Goal: Task Accomplishment & Management: Manage account settings

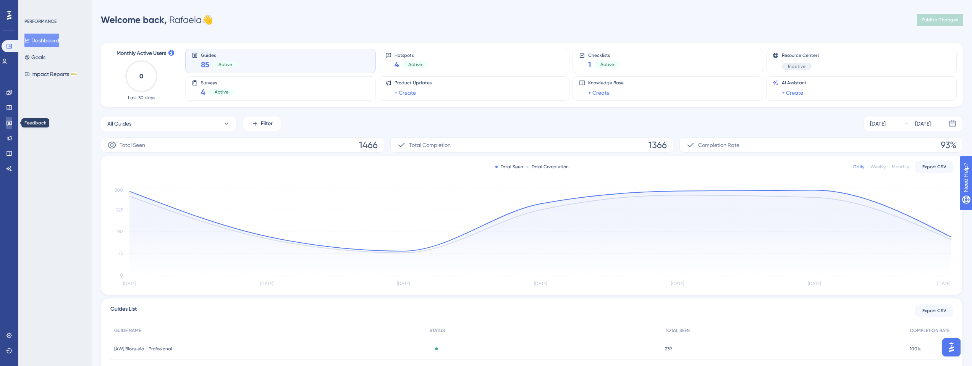
click at [8, 122] on icon at bounding box center [8, 123] width 5 height 5
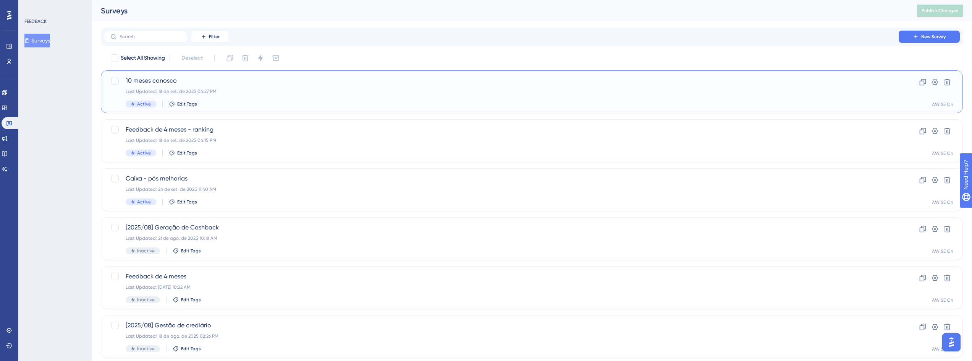
click at [169, 81] on span "10 meses conosco" at bounding box center [502, 80] width 752 height 9
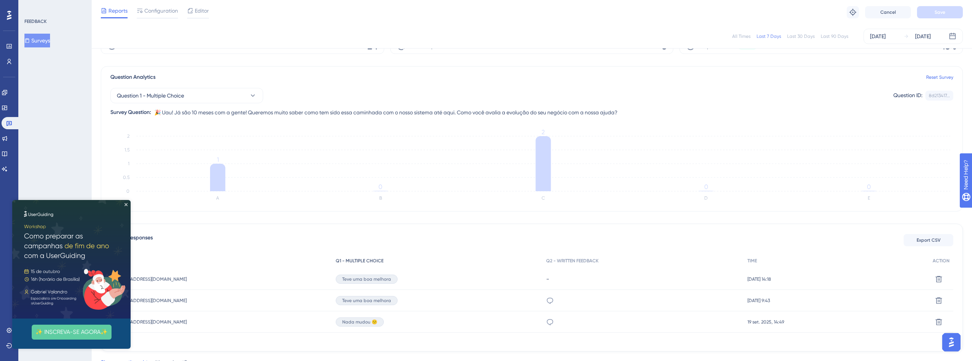
scroll to position [25, 0]
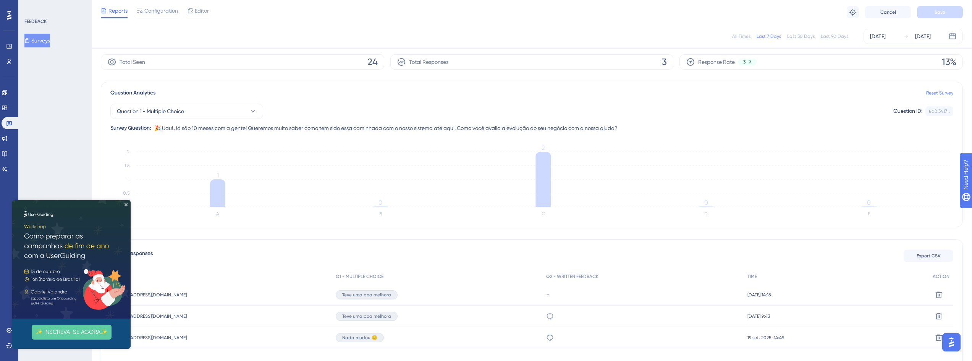
click at [748, 37] on div "All Times" at bounding box center [741, 36] width 18 height 6
click at [8, 126] on icon at bounding box center [9, 123] width 6 height 6
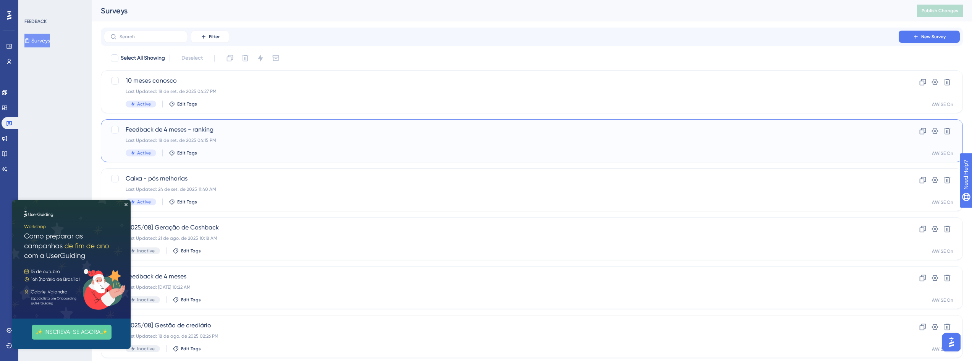
click at [195, 128] on span "Feedback de 4 meses - ranking" at bounding box center [502, 129] width 752 height 9
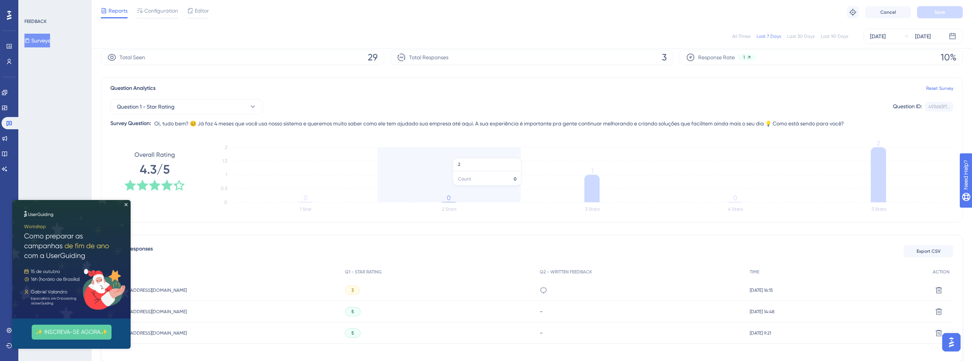
scroll to position [71, 0]
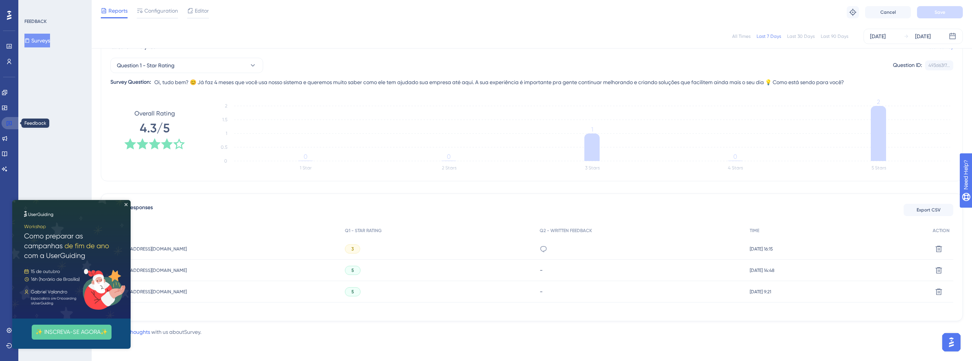
click at [10, 124] on icon at bounding box center [9, 123] width 6 height 6
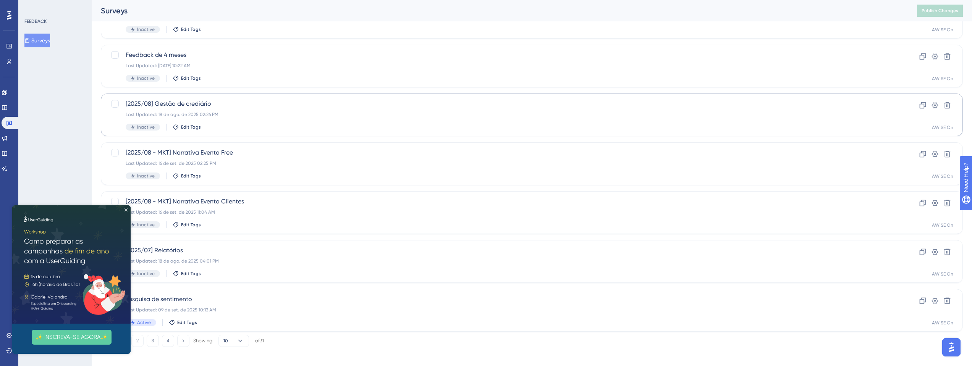
scroll to position [227, 0]
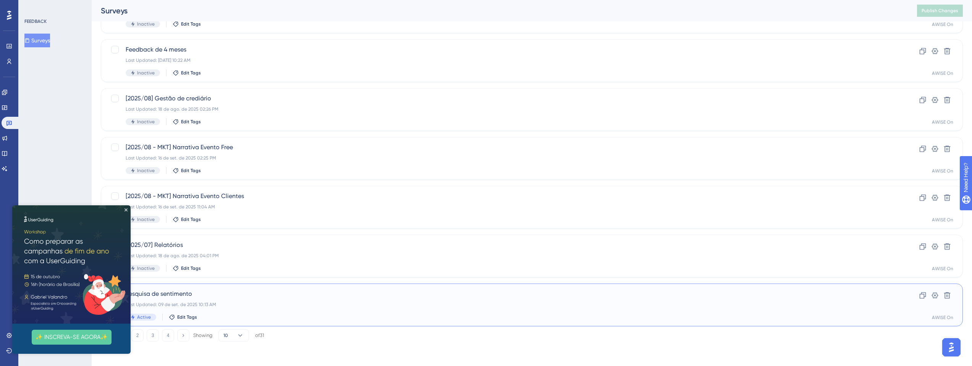
click at [237, 298] on span "Pesquisa de sentimento" at bounding box center [502, 294] width 752 height 9
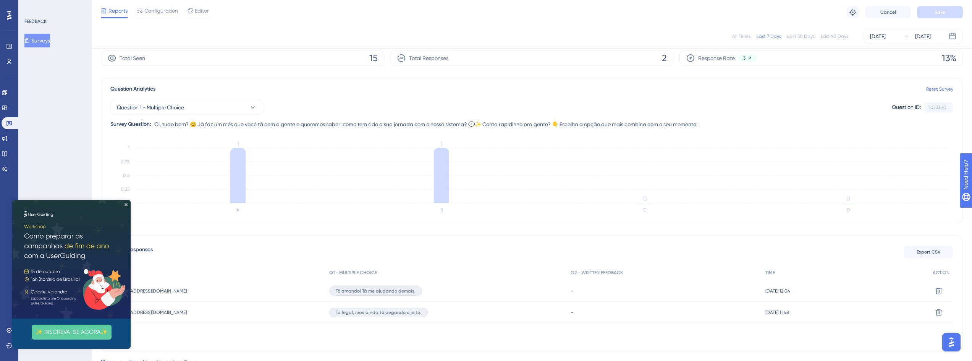
scroll to position [59, 0]
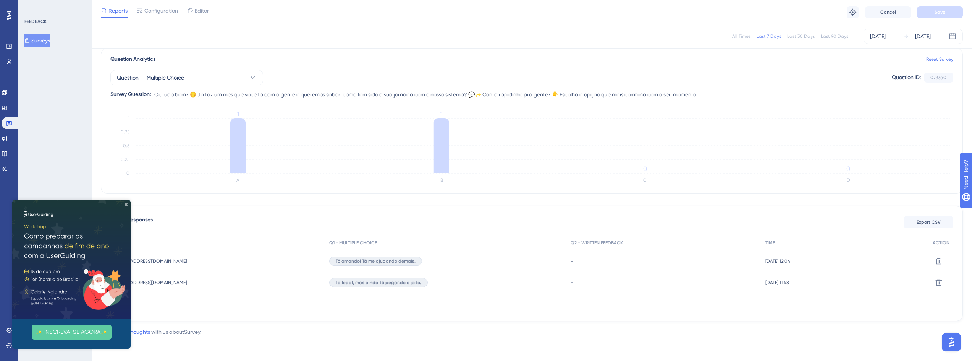
click at [125, 206] on img at bounding box center [71, 259] width 118 height 118
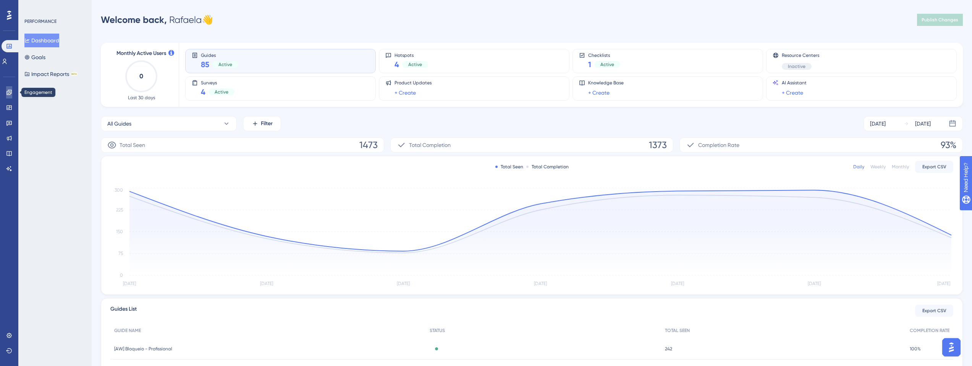
click at [11, 94] on icon at bounding box center [8, 92] width 5 height 5
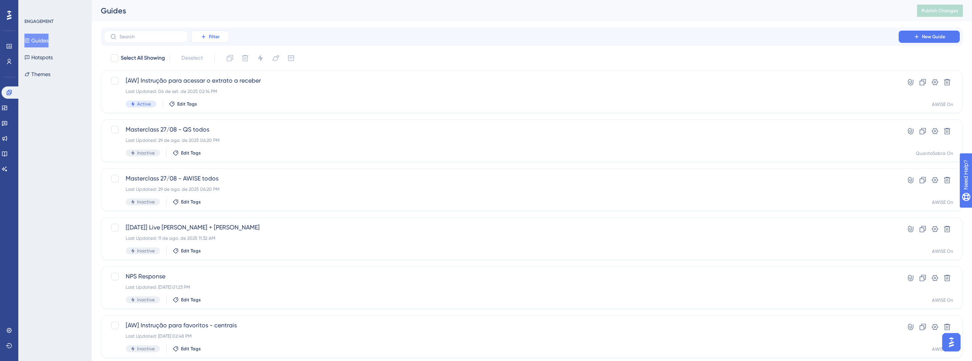
click at [209, 34] on span "Filter" at bounding box center [214, 37] width 11 height 6
click at [222, 106] on div "Status Status" at bounding box center [217, 104] width 31 height 15
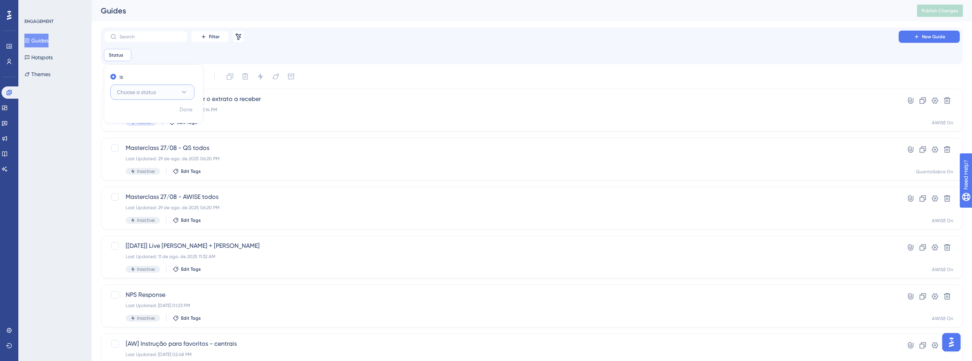
click at [161, 96] on button "Choose a status" at bounding box center [152, 91] width 84 height 15
click at [164, 117] on div "Active Active" at bounding box center [152, 115] width 62 height 15
click at [326, 64] on div "Filter Remove Filters New Guide Status is Active Active Remove is Active Done" at bounding box center [532, 46] width 862 height 37
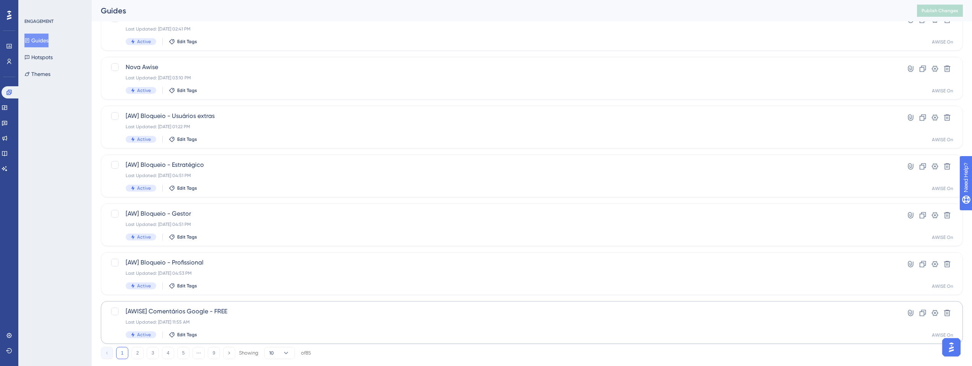
scroll to position [229, 0]
click at [210, 65] on span "Nova Awise" at bounding box center [502, 65] width 752 height 9
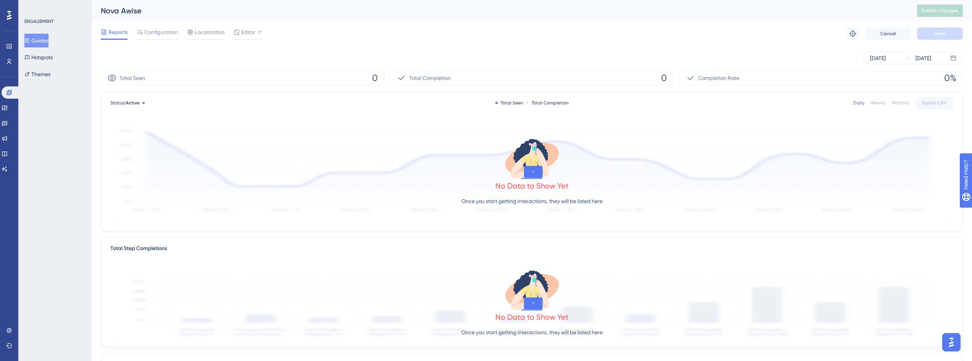
click at [175, 26] on div "Reports Configuration Localization Editor Troubleshoot Cancel Save" at bounding box center [532, 33] width 862 height 24
click at [173, 34] on span "Configuration" at bounding box center [161, 32] width 34 height 9
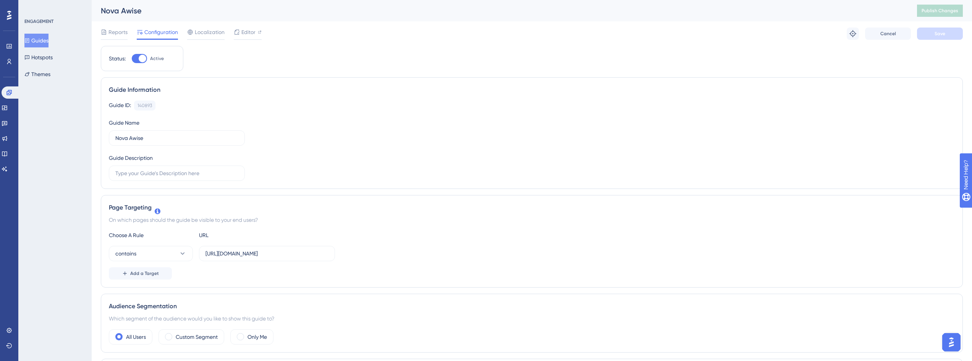
click at [137, 55] on div at bounding box center [139, 58] width 15 height 9
click at [132, 58] on input "Active" at bounding box center [131, 58] width 0 height 0
checkbox input "false"
click at [931, 31] on button "Save" at bounding box center [940, 34] width 46 height 12
click at [37, 41] on button "Guides" at bounding box center [36, 41] width 24 height 14
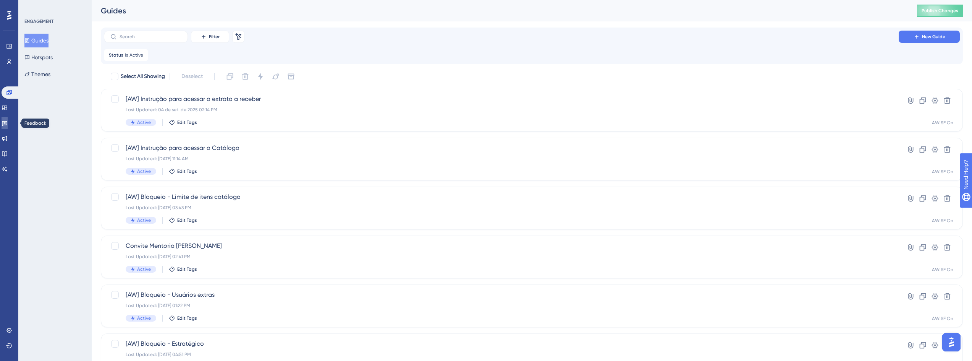
click at [8, 121] on link at bounding box center [5, 123] width 6 height 12
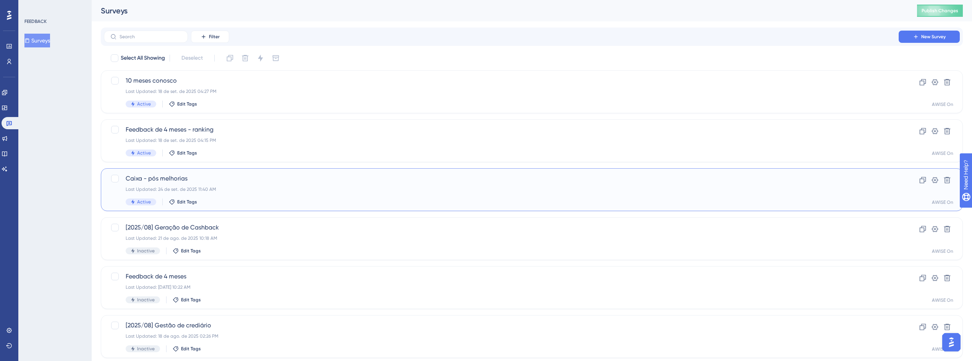
click at [240, 186] on div "Last Updated: 24 de set. de 2025 11:40 AM" at bounding box center [502, 189] width 752 height 6
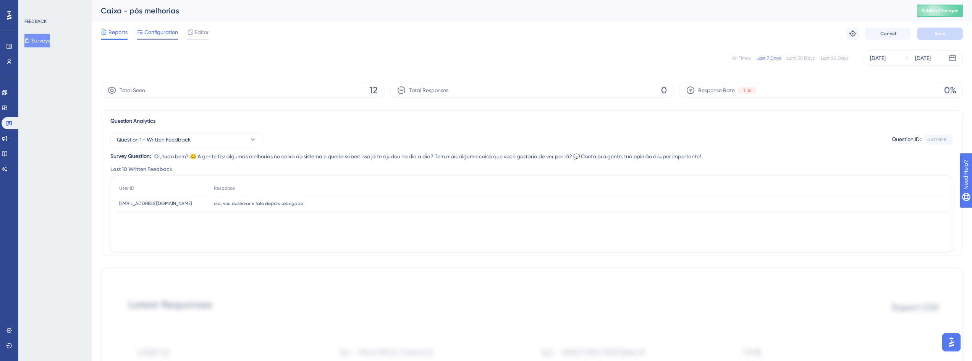
click at [161, 34] on span "Configuration" at bounding box center [161, 32] width 34 height 9
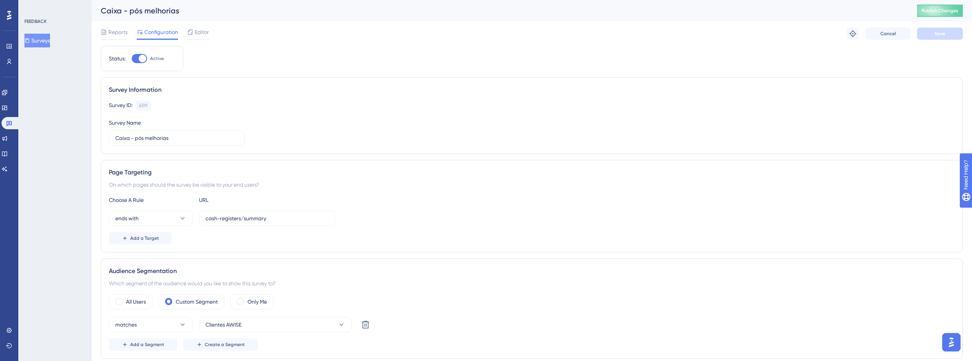
click at [139, 55] on div at bounding box center [139, 58] width 15 height 9
click at [132, 58] on input "Active" at bounding box center [131, 58] width 0 height 0
checkbox input "false"
click at [951, 28] on button "Save" at bounding box center [940, 34] width 46 height 12
click at [939, 10] on span "Publish Changes" at bounding box center [940, 11] width 37 height 6
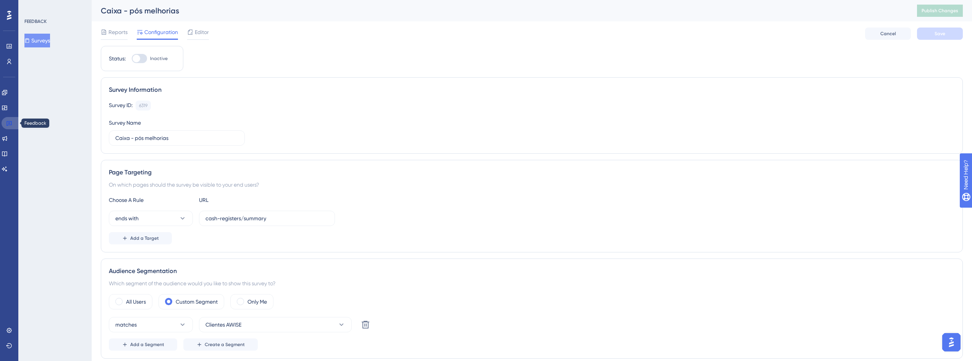
click at [10, 127] on link at bounding box center [11, 123] width 18 height 12
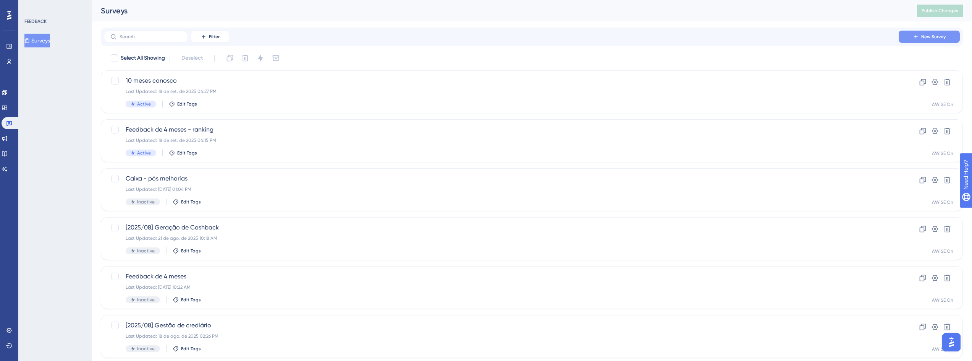
click at [909, 36] on button "New Survey" at bounding box center [929, 37] width 61 height 12
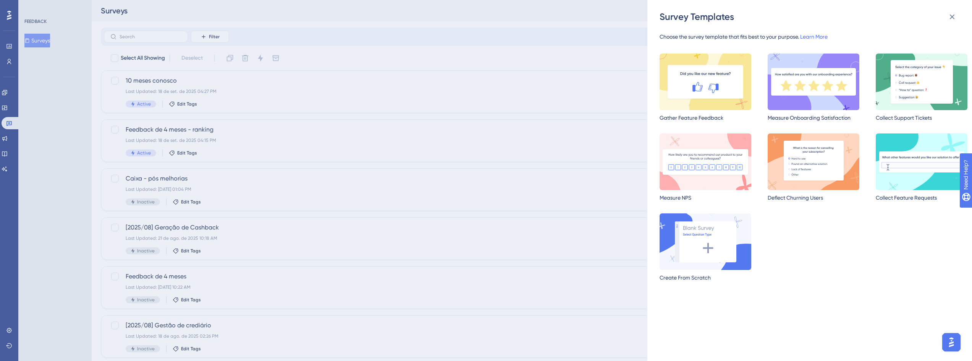
click at [822, 169] on img at bounding box center [814, 161] width 92 height 57
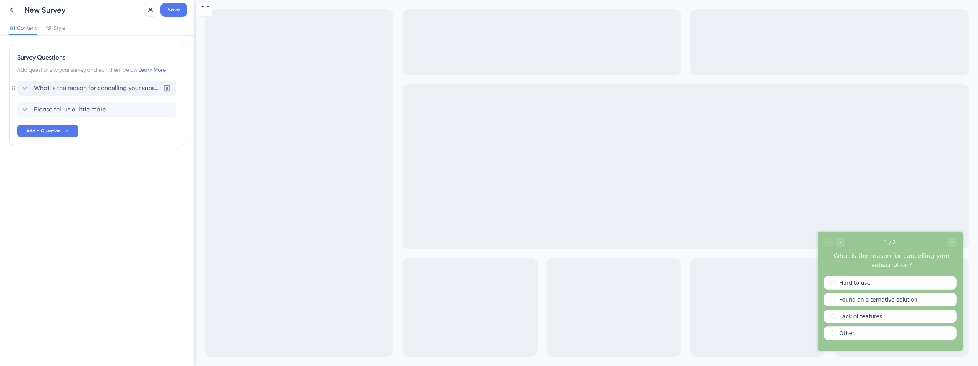
click at [67, 89] on span "What is the reason for cancelling your subscription?" at bounding box center [97, 88] width 126 height 9
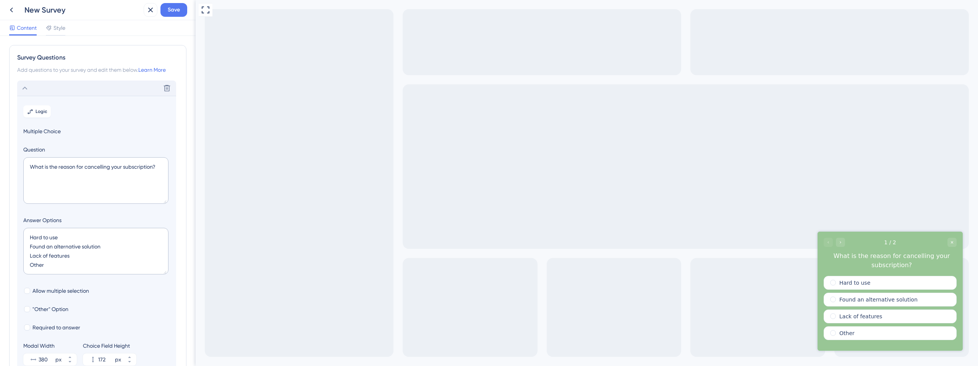
scroll to position [45, 0]
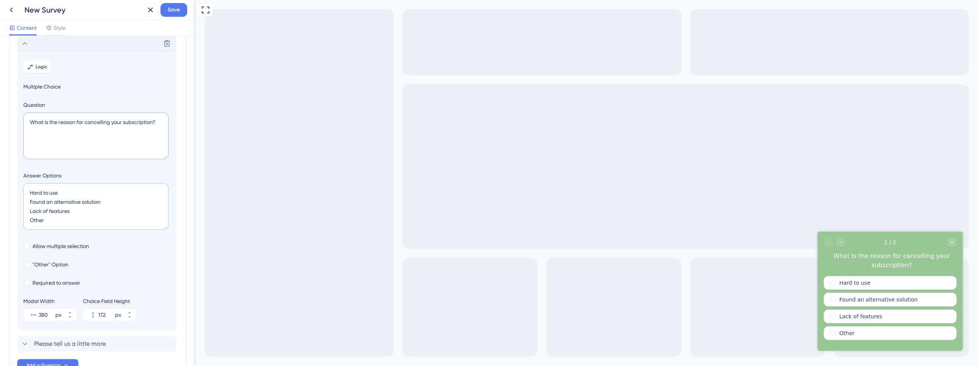
click at [49, 121] on textarea "What is the reason for cancelling your subscription?" at bounding box center [95, 136] width 145 height 47
click at [52, 121] on textarea "What is the reason for cancelling your subscription?" at bounding box center [95, 136] width 145 height 47
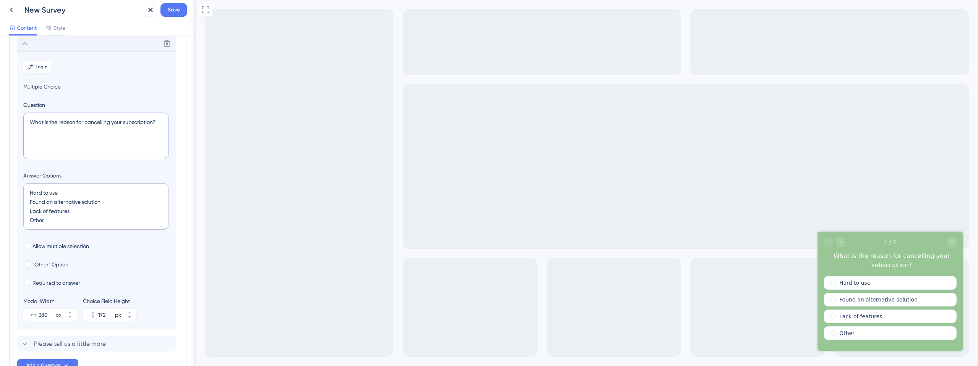
paste textarea "Ei, conta pra gente rapidinho! 💬 Você já acessou a lista de produtos algumas ve…"
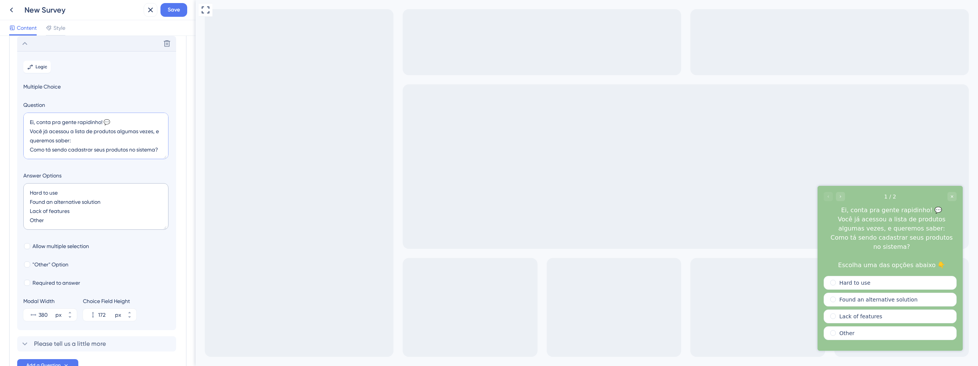
scroll to position [21, 0]
type textarea "Ei, conta pra gente rapidinho! 💬 Você já acessou a lista de produtos algumas ve…"
drag, startPoint x: 44, startPoint y: 225, endPoint x: 24, endPoint y: 193, distance: 38.6
click at [24, 193] on textarea "Hard to use Found an alternative solution Lack of features Other" at bounding box center [95, 206] width 145 height 47
paste textarea "Tá sendo super fácil, sem dificuldades 2️⃣ Tá indo bem, com uma ou outra dúvida…"
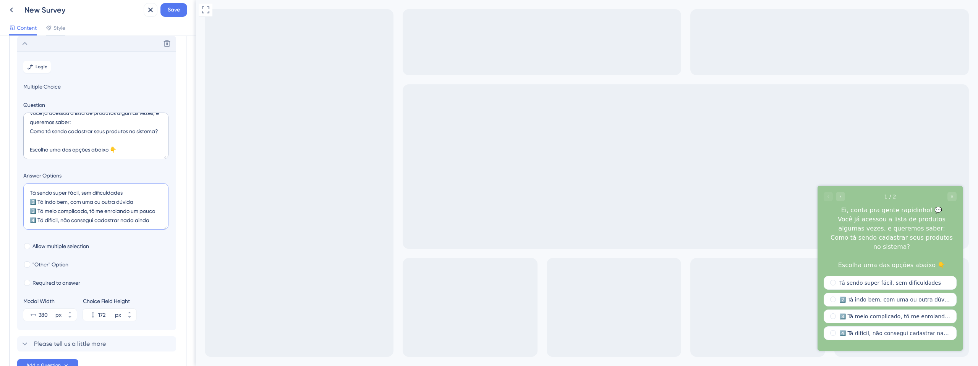
click at [36, 202] on textarea "Tá sendo super fácil, sem dificuldades 2️⃣ Tá indo bem, com uma ou outra dúvida…" at bounding box center [95, 206] width 145 height 47
click at [38, 209] on textarea "Tá sendo super fácil, sem dificuldades Tá indo bem, com uma ou outra dúvida 3️⃣…" at bounding box center [95, 206] width 145 height 47
click at [37, 219] on textarea "Tá sendo super fácil, sem dificuldades Tá indo bem, com uma ou outra dúvida Tá …" at bounding box center [95, 206] width 145 height 47
type textarea "Tá sendo super fácil, sem dificuldades Tá indo bem, com uma ou outra dúvida Tá …"
click at [146, 246] on div "Allow multiple selection" at bounding box center [96, 246] width 147 height 9
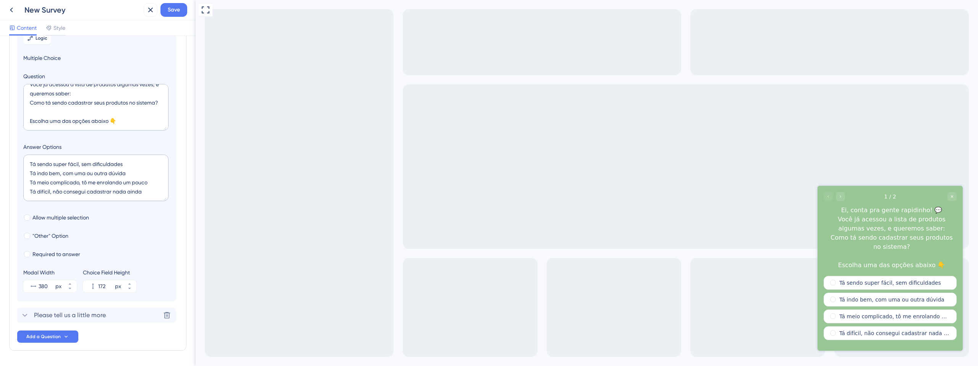
scroll to position [98, 0]
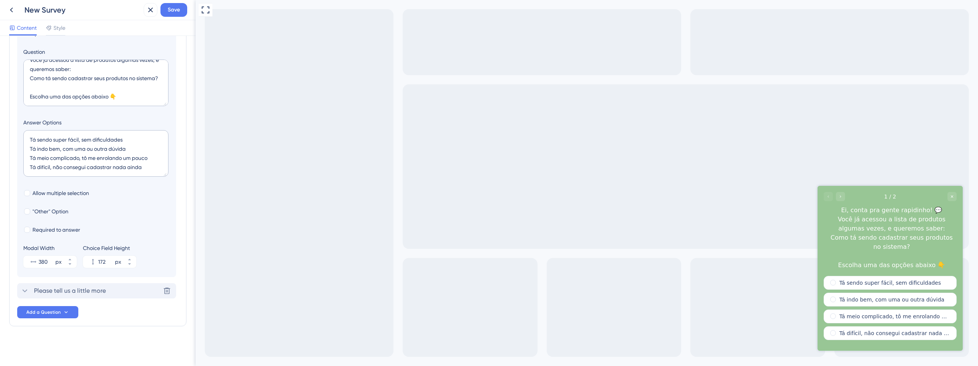
click at [27, 290] on icon at bounding box center [24, 291] width 9 height 9
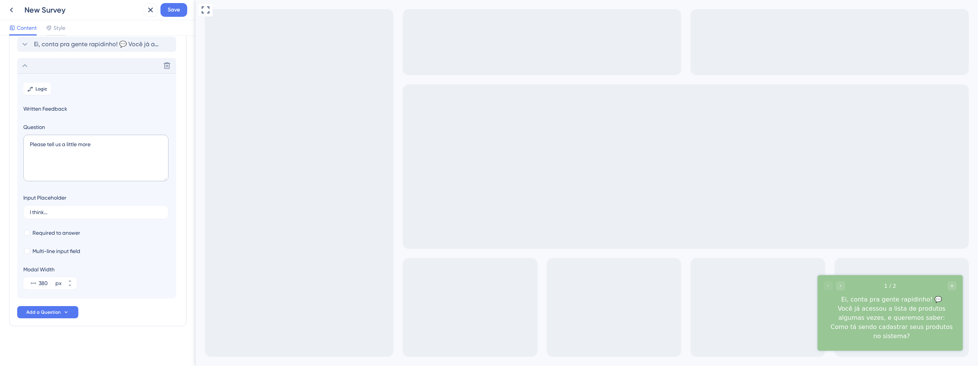
scroll to position [44, 0]
drag, startPoint x: 99, startPoint y: 149, endPoint x: 30, endPoint y: 138, distance: 69.5
click at [30, 138] on textarea "Please tell us a little more" at bounding box center [95, 158] width 145 height 47
paste textarea "E se quiser contar com mais detalhes… 💭 O que tá te atrapalhando ou dificultand…"
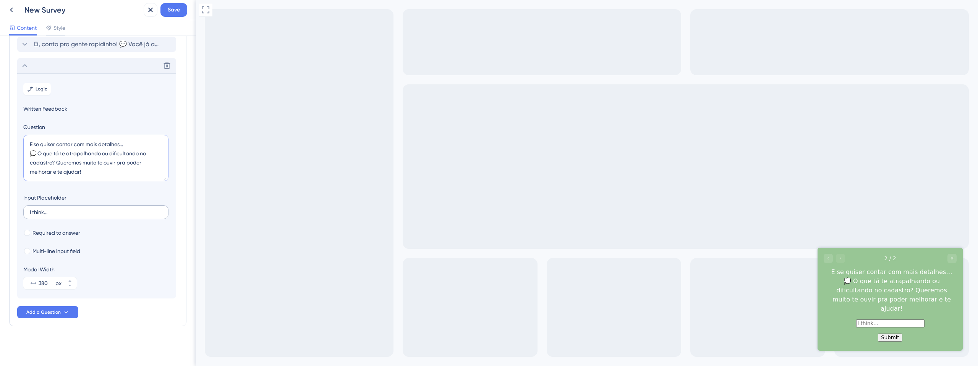
type textarea "E se quiser contar com mais detalhes… 💭 O que tá te atrapalhando ou dificultand…"
drag, startPoint x: 60, startPoint y: 214, endPoint x: 28, endPoint y: 211, distance: 32.2
click at [28, 211] on label "I think..." at bounding box center [95, 213] width 145 height 14
click at [30, 211] on input "I think..." at bounding box center [96, 212] width 132 height 5
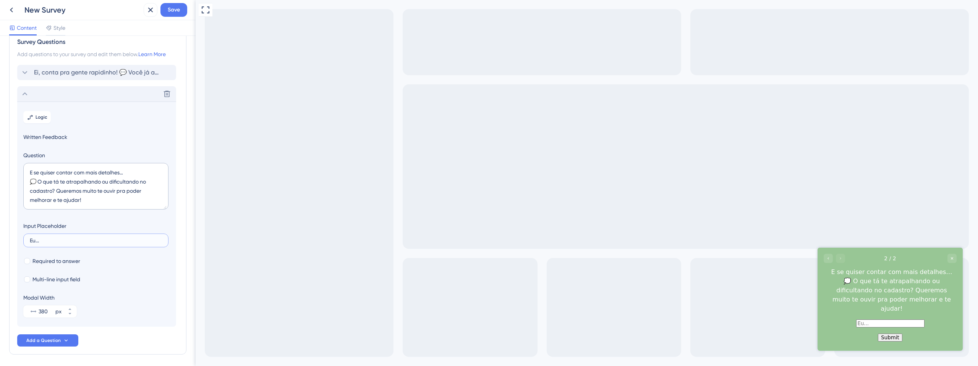
scroll to position [0, 0]
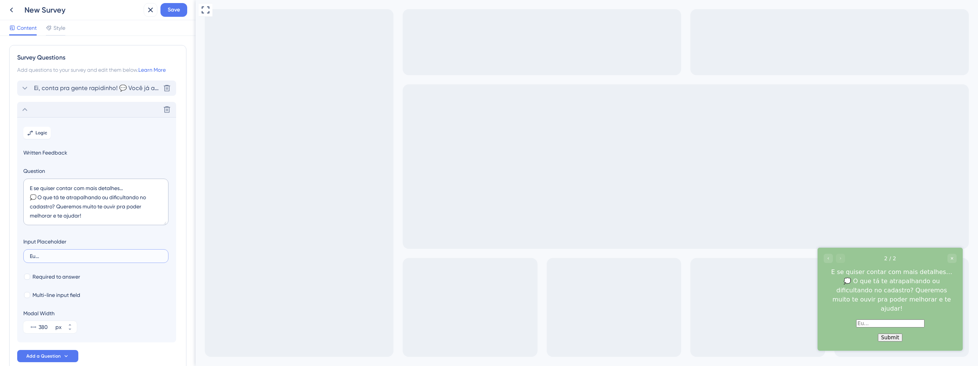
type input "Eu..."
click at [61, 91] on span "Ei, conta pra gente rapidinho! 💬 Você já acessou a lista de produtos algumas ve…" at bounding box center [97, 88] width 126 height 9
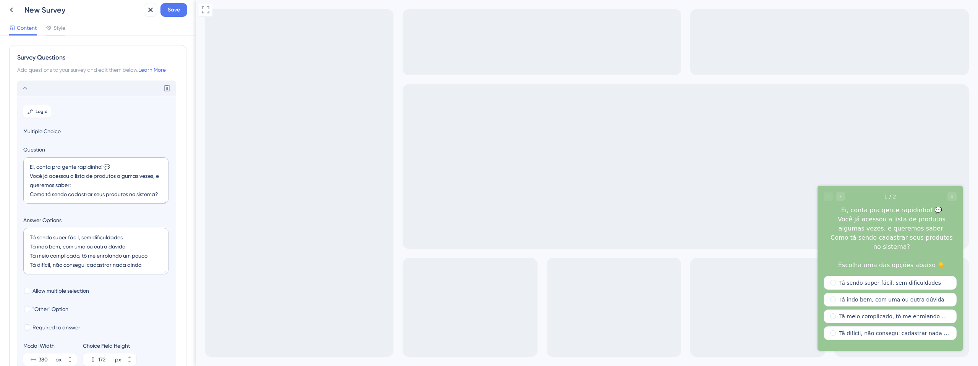
scroll to position [45, 0]
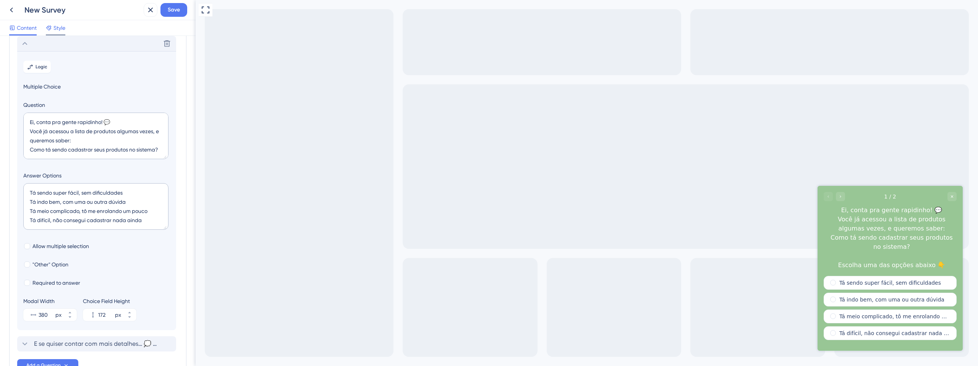
click at [50, 29] on icon at bounding box center [49, 28] width 6 height 6
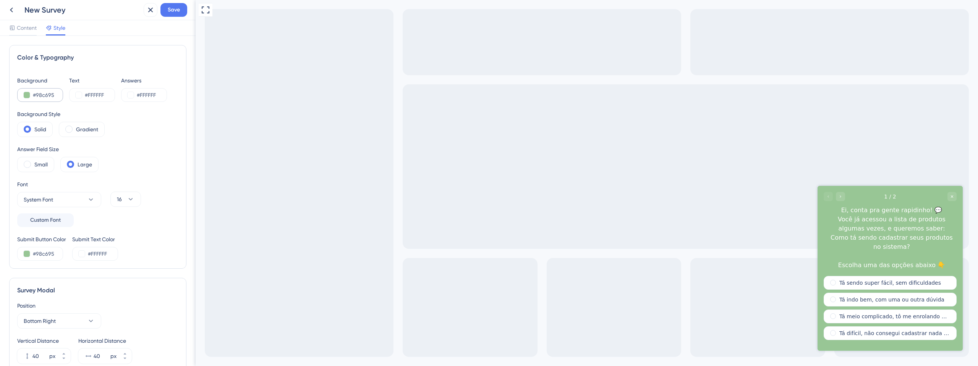
click at [22, 95] on div "#98c695" at bounding box center [40, 95] width 46 height 14
click at [25, 96] on button at bounding box center [27, 95] width 6 height 6
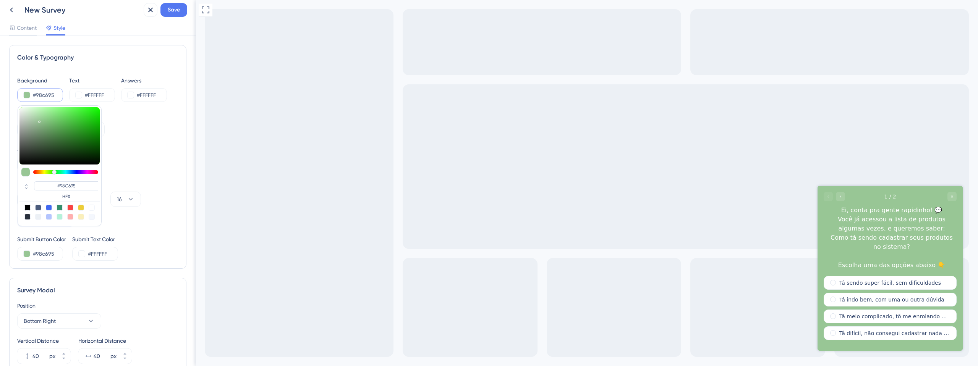
click at [50, 215] on div at bounding box center [49, 217] width 6 height 6
type input "#b4c5fe"
type input "#B4C5FE"
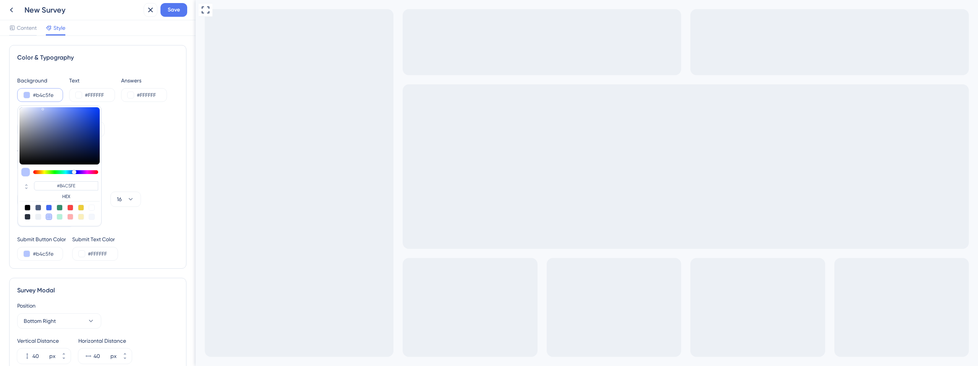
click at [37, 210] on div at bounding box center [38, 208] width 6 height 6
type input "#4c5c7c"
type input "#4C5C7C"
drag, startPoint x: 56, startPoint y: 94, endPoint x: 36, endPoint y: 93, distance: 20.7
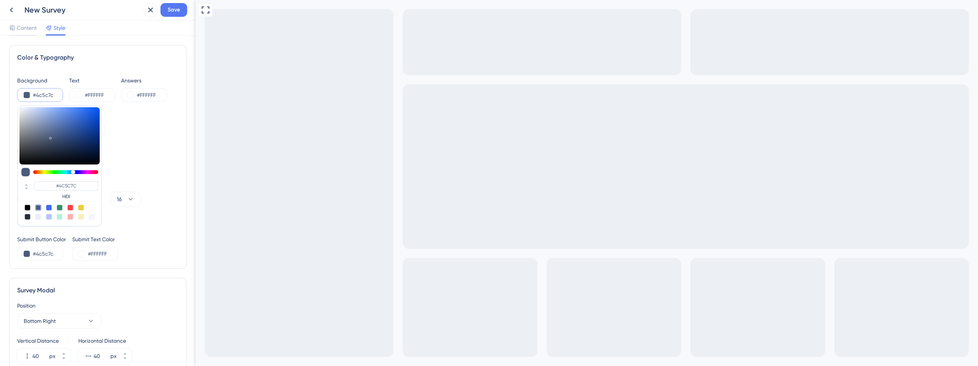
click at [36, 93] on input "#4c5c7c" at bounding box center [48, 95] width 31 height 9
paste input "6A6C99"
type input "#6A6C99"
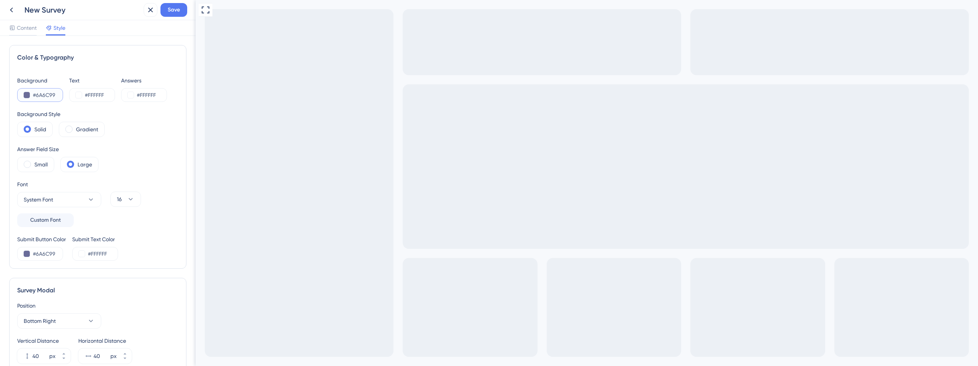
type input "#6A6C99"
click at [138, 141] on div "Background #6A6C99 Text #FFFFFF Answers #FFFFFF Background Style Solid Gradient…" at bounding box center [97, 168] width 161 height 185
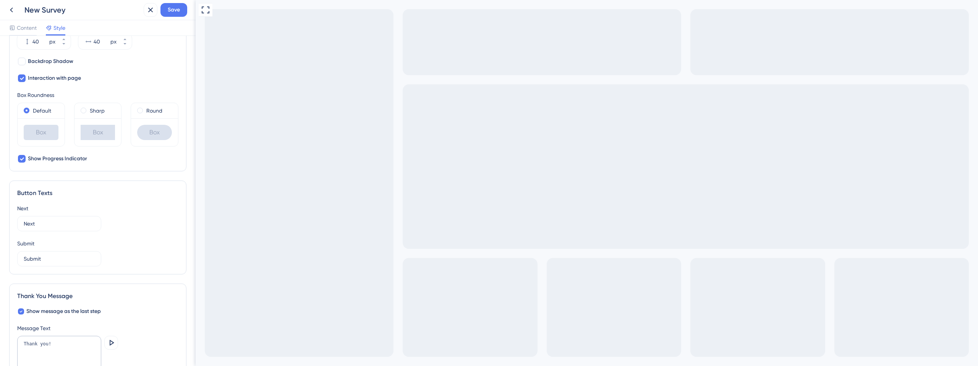
scroll to position [321, 0]
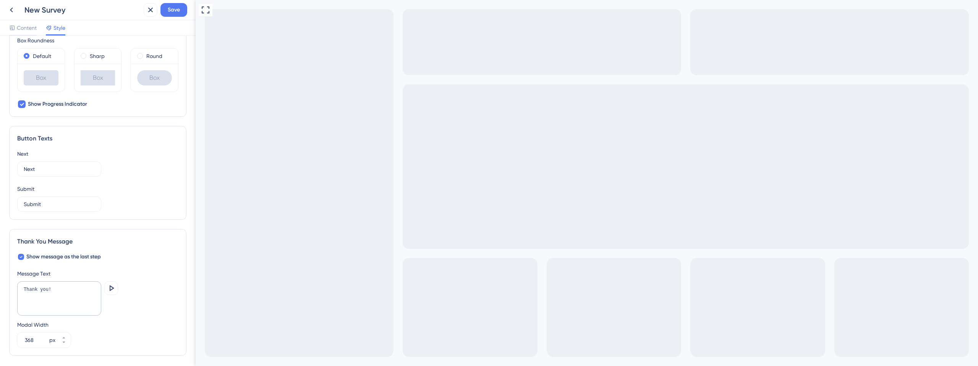
scroll to position [353, 0]
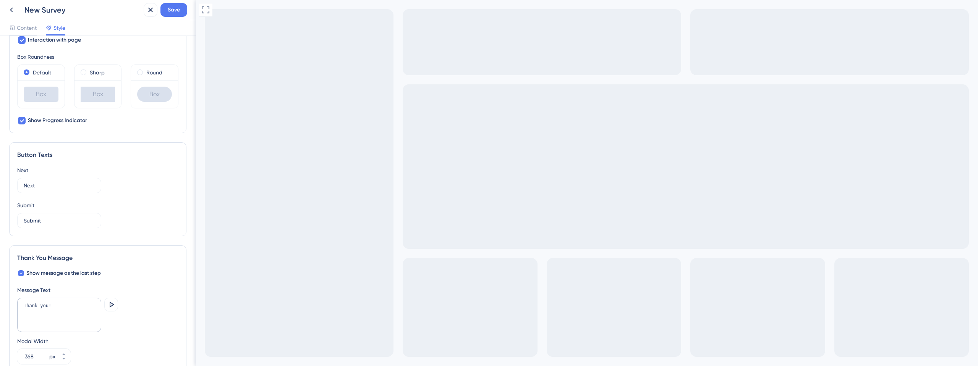
click at [151, 92] on div "Box" at bounding box center [154, 94] width 35 height 15
click at [142, 74] on div "Round" at bounding box center [154, 72] width 35 height 9
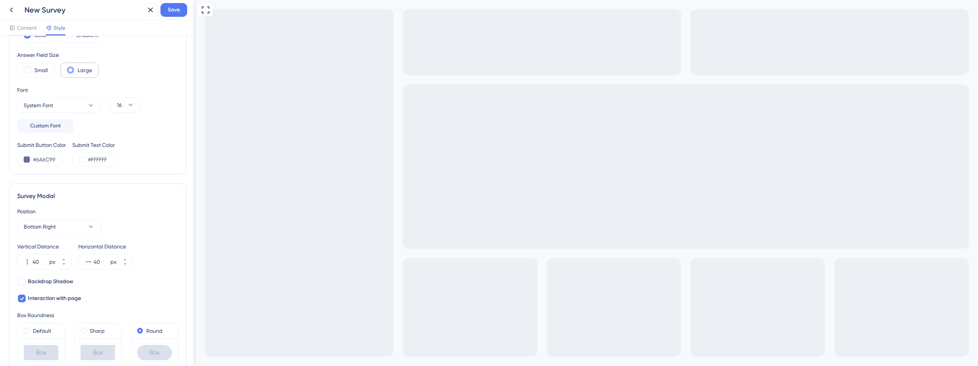
scroll to position [138, 0]
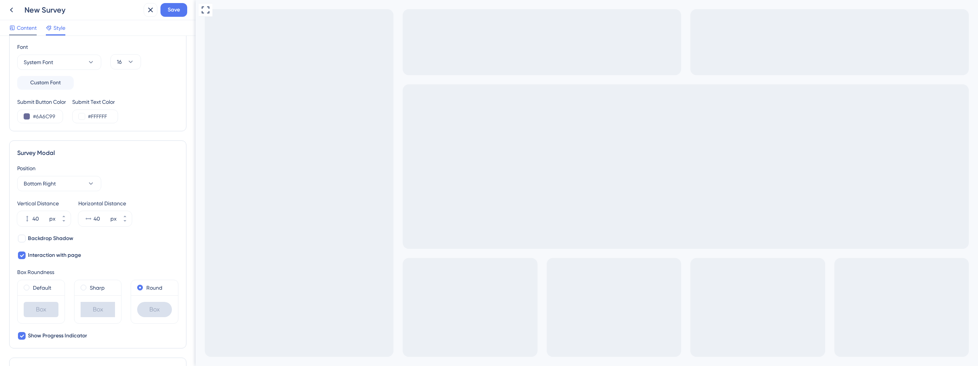
click at [29, 30] on span "Content" at bounding box center [27, 27] width 20 height 9
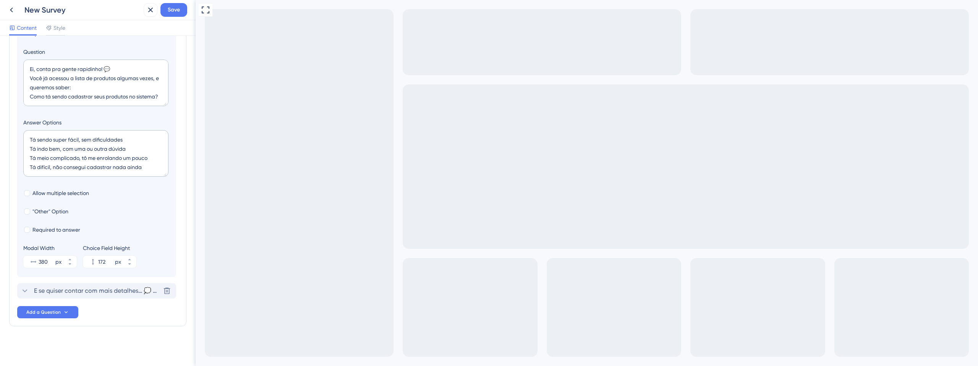
click at [62, 289] on span "E se quiser contar com mais detalhes… 💭 O que tá te atrapalhando ou dificultand…" at bounding box center [97, 291] width 126 height 9
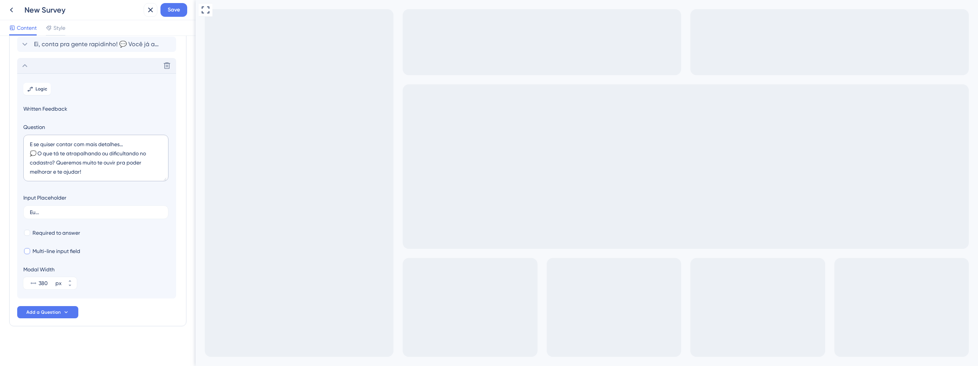
click at [65, 252] on span "Multi-line input field" at bounding box center [56, 251] width 48 height 9
checkbox input "true"
click at [53, 31] on span "Style" at bounding box center [59, 27] width 12 height 9
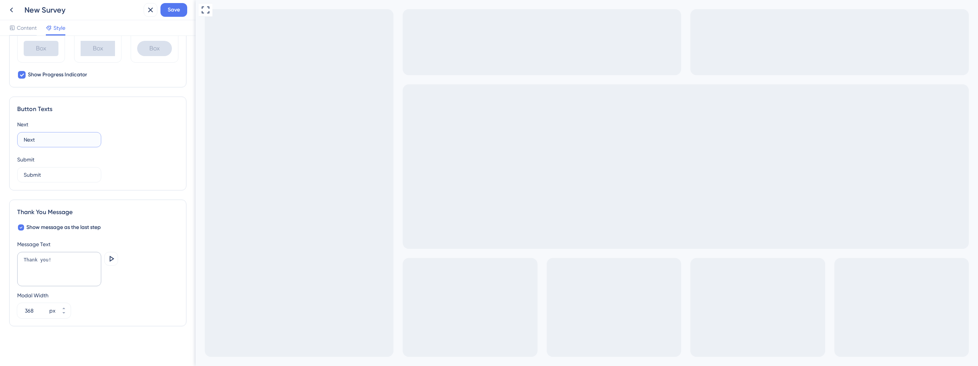
drag, startPoint x: 60, startPoint y: 140, endPoint x: 19, endPoint y: 135, distance: 40.4
click at [19, 135] on label "Next" at bounding box center [59, 139] width 84 height 15
type input "Próxima"
click at [26, 175] on input "Submit" at bounding box center [59, 175] width 71 height 8
drag, startPoint x: 51, startPoint y: 177, endPoint x: 12, endPoint y: 177, distance: 39.4
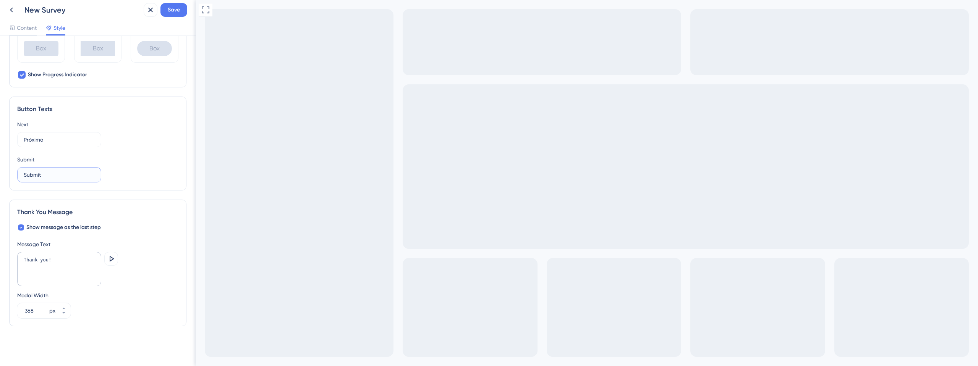
click at [12, 177] on div "Button Texts Next Próxima Submit Submit" at bounding box center [97, 144] width 177 height 94
type input "e"
type input "Enviar"
drag, startPoint x: 58, startPoint y: 260, endPoint x: 11, endPoint y: 259, distance: 47.8
click at [11, 259] on div "Thank You Message Show message as the last step Message Text Thank you! Preview…" at bounding box center [97, 263] width 177 height 127
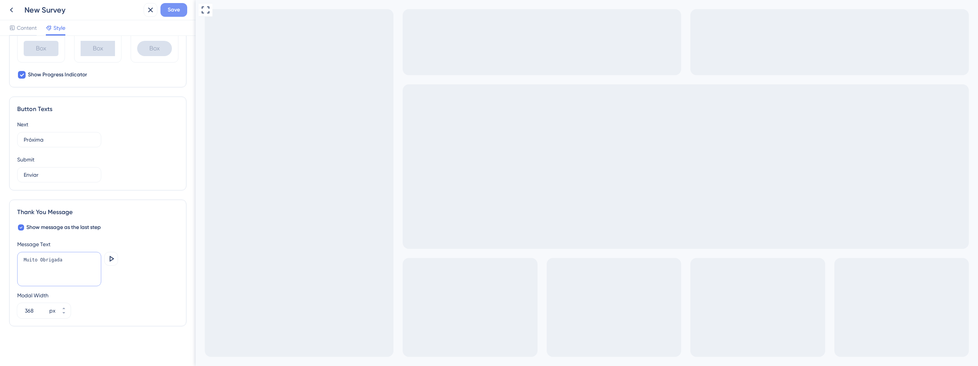
type textarea "Muito Obrigada"
click at [178, 11] on span "Save" at bounding box center [174, 9] width 12 height 9
click at [10, 9] on icon at bounding box center [11, 9] width 9 height 9
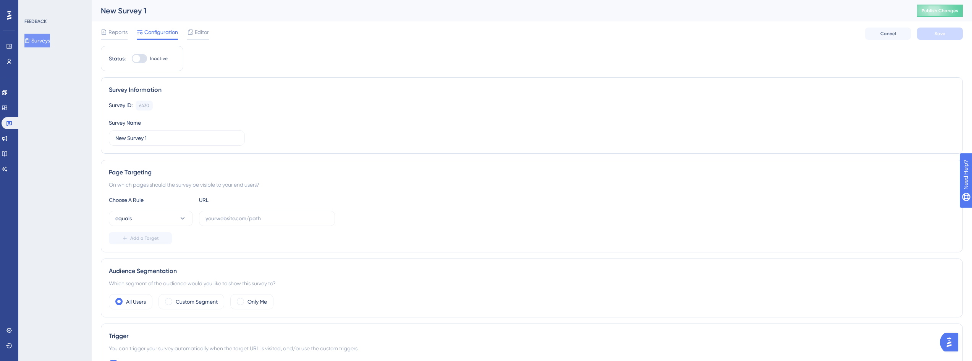
click at [146, 10] on div "New Survey 1" at bounding box center [499, 10] width 797 height 11
click at [129, 7] on div "New Survey 1" at bounding box center [499, 10] width 797 height 11
click at [124, 8] on div "New Survey 1" at bounding box center [499, 10] width 797 height 11
drag, startPoint x: 160, startPoint y: 135, endPoint x: 97, endPoint y: 127, distance: 64.3
click at [97, 127] on div "Performance Users Engagement Widgets Feedback Product Updates Knowledge Base AI…" at bounding box center [532, 352] width 881 height 705
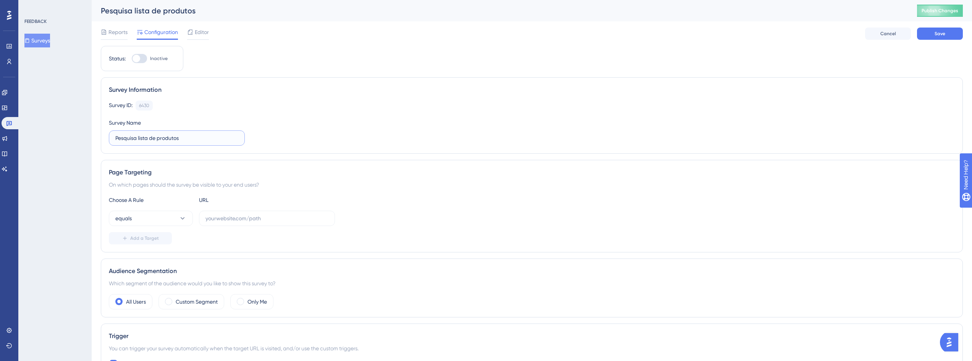
type input "Pesquisa lista de produtos"
click at [183, 222] on button "equals" at bounding box center [151, 218] width 84 height 15
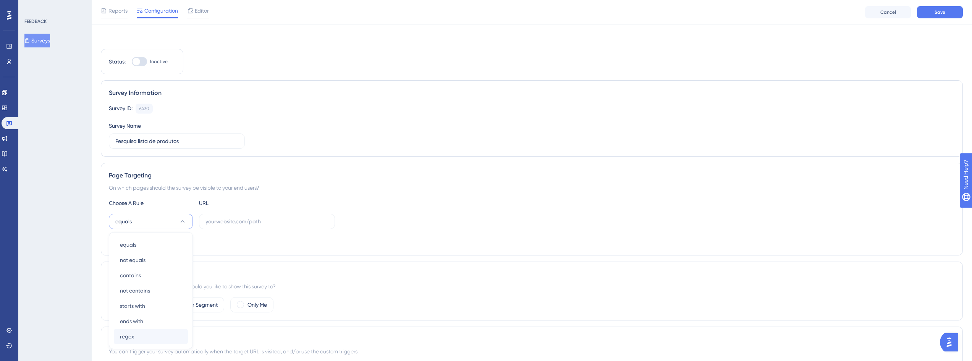
scroll to position [107, 0]
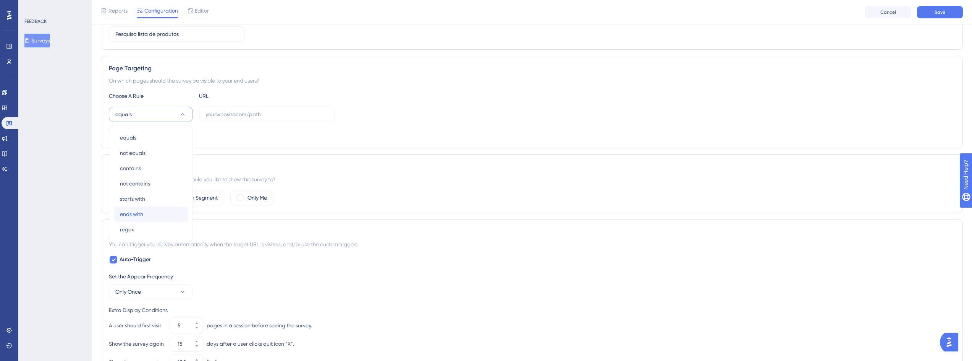
click at [141, 217] on span "ends with" at bounding box center [131, 213] width 23 height 9
click at [271, 115] on input "text" at bounding box center [267, 114] width 123 height 8
paste input "/products"
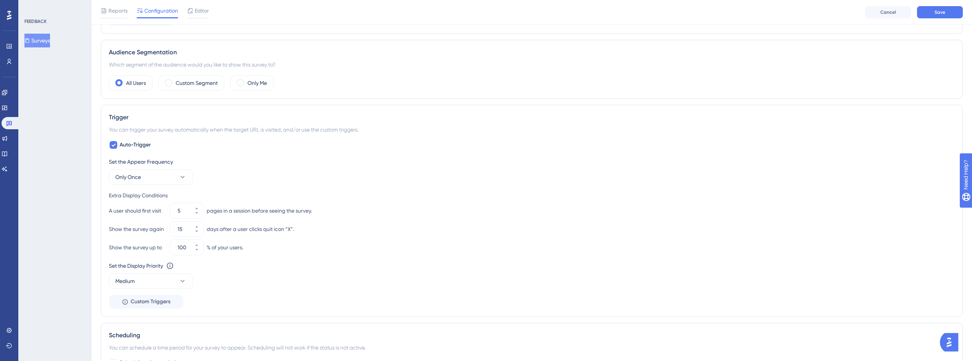
scroll to position [245, 0]
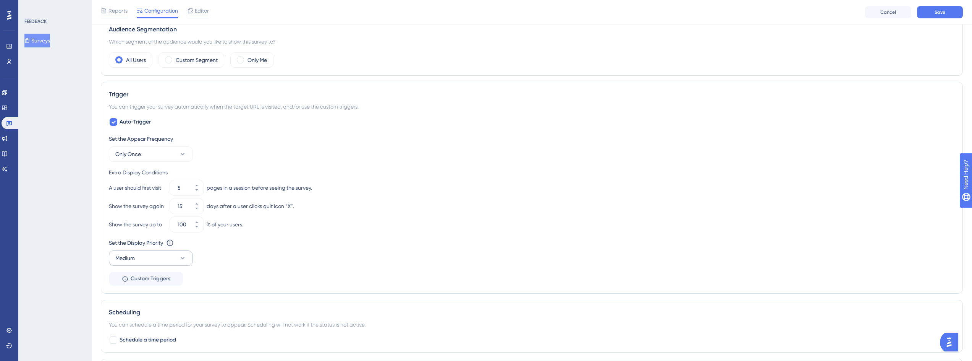
type input "/products"
click at [154, 254] on button "Medium" at bounding box center [151, 257] width 84 height 15
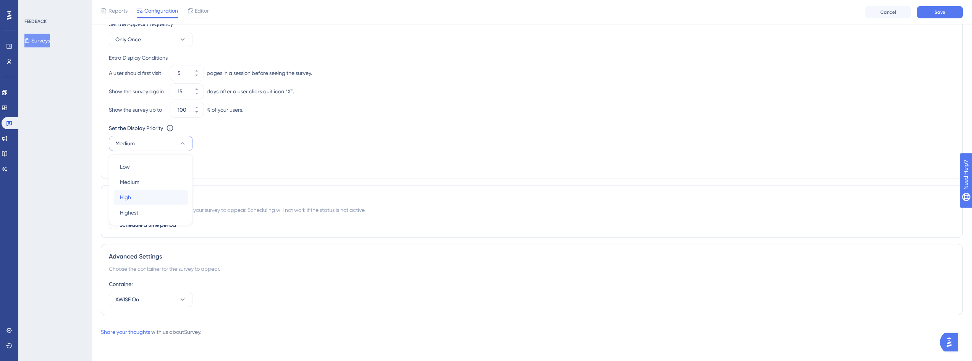
click at [139, 192] on div "High High" at bounding box center [151, 197] width 62 height 15
click at [272, 155] on div "Set the Appear Frequency Only Once Extra Display Conditions A user should first…" at bounding box center [532, 94] width 846 height 151
click at [111, 227] on div at bounding box center [114, 225] width 8 height 8
checkbox input "true"
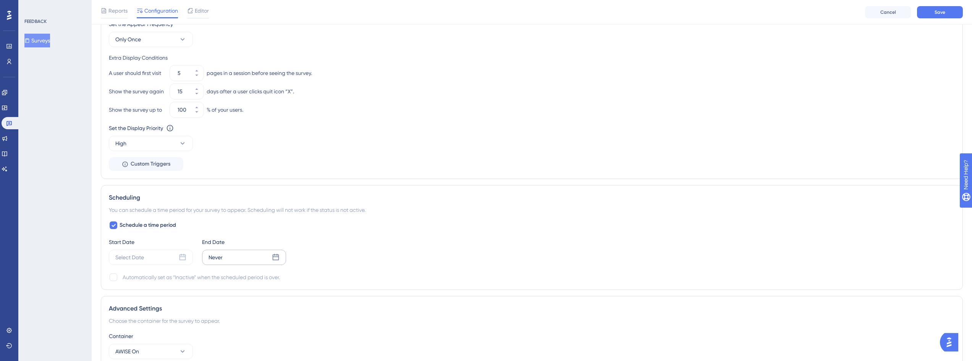
click at [275, 260] on icon at bounding box center [276, 257] width 6 height 6
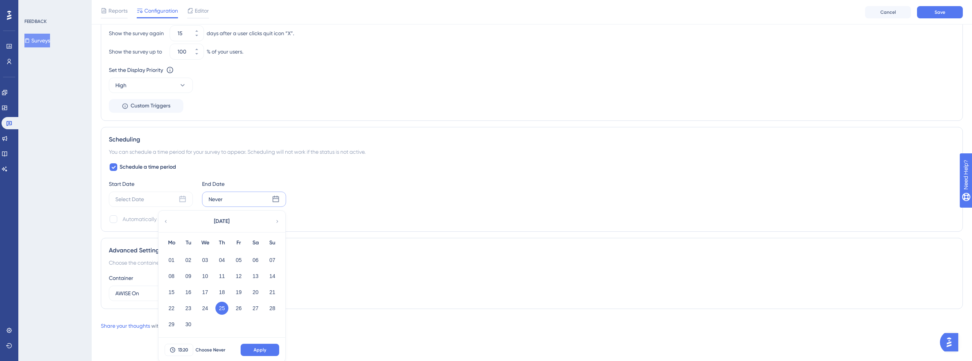
scroll to position [419, 0]
click at [283, 219] on div "[DATE]" at bounding box center [222, 219] width 126 height 21
click at [276, 219] on icon at bounding box center [277, 219] width 5 height 7
click at [240, 323] on button "31" at bounding box center [238, 322] width 13 height 13
drag, startPoint x: 262, startPoint y: 346, endPoint x: 255, endPoint y: 338, distance: 11.1
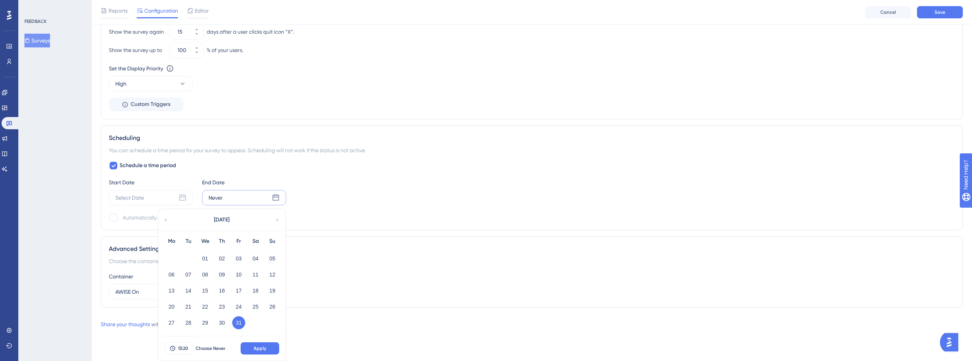
click at [262, 346] on span "Apply" at bounding box center [260, 348] width 13 height 6
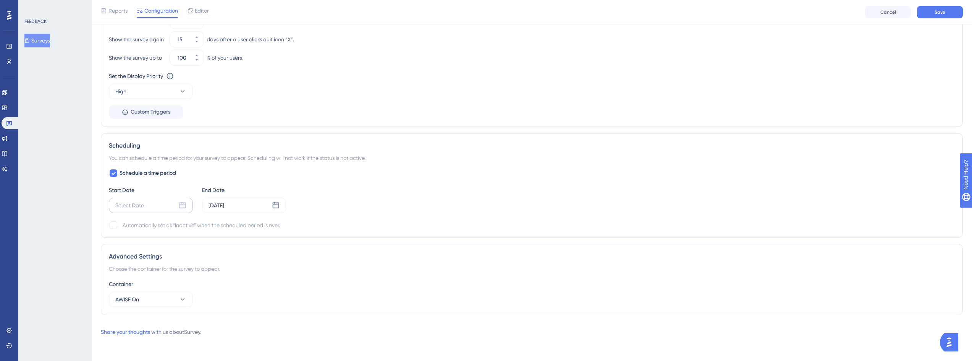
click at [146, 206] on div "Select Date" at bounding box center [151, 205] width 84 height 15
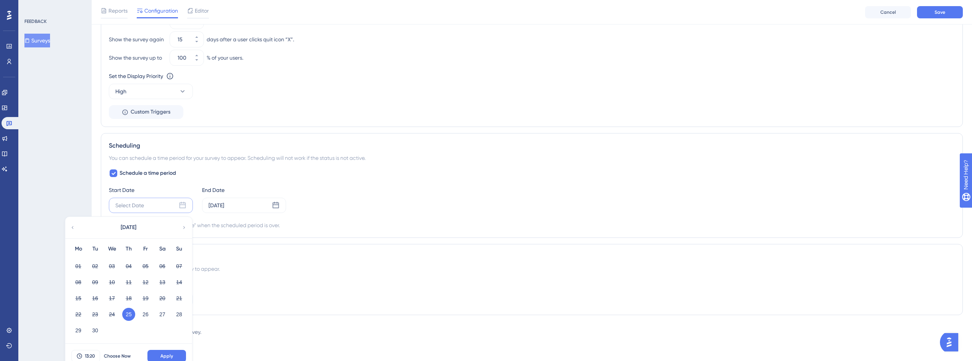
click at [129, 313] on button "25" at bounding box center [128, 314] width 13 height 13
click at [126, 310] on button "25" at bounding box center [128, 314] width 13 height 13
click at [129, 314] on button "25" at bounding box center [128, 314] width 13 height 13
click at [131, 314] on button "25" at bounding box center [128, 314] width 13 height 13
click at [144, 315] on button "26" at bounding box center [145, 314] width 13 height 13
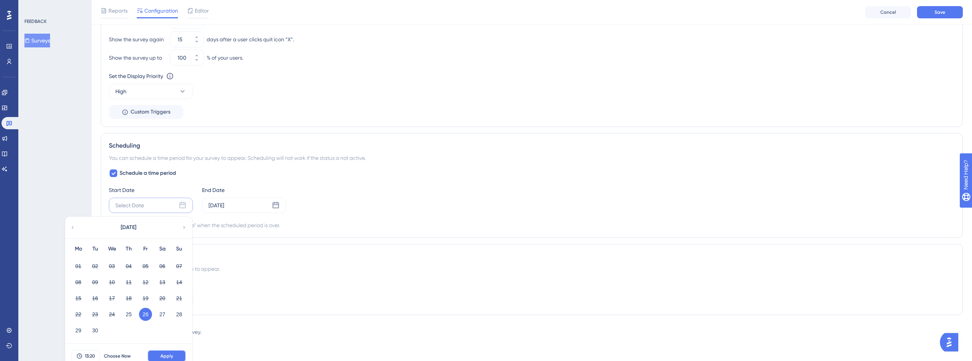
click at [160, 358] on span "Apply" at bounding box center [166, 356] width 13 height 6
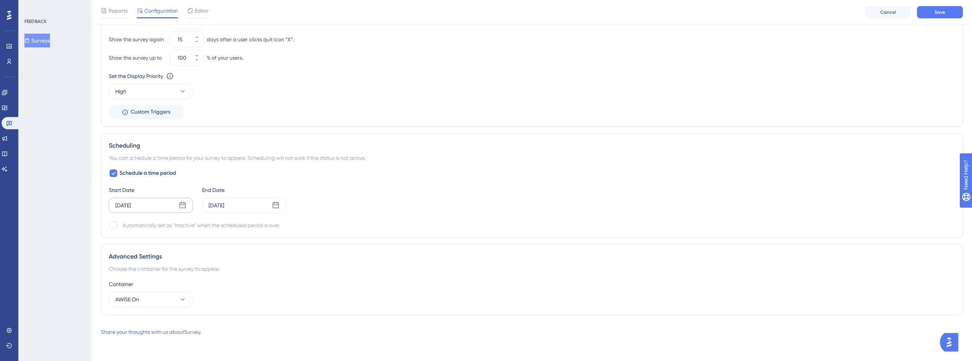
click at [153, 208] on div "[DATE]" at bounding box center [151, 205] width 84 height 15
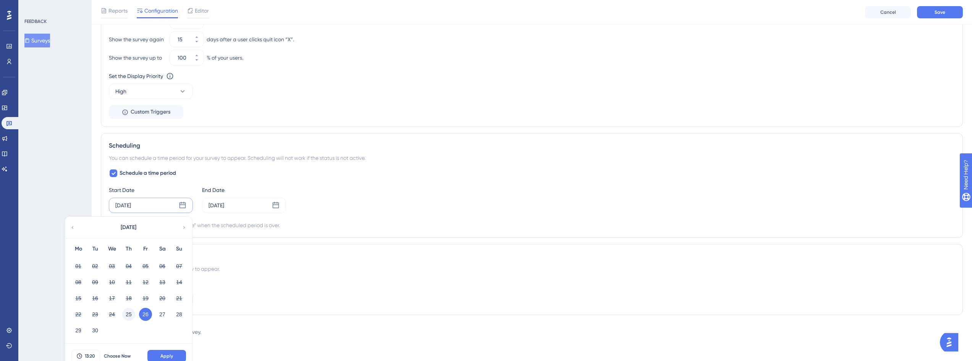
click at [129, 312] on button "25" at bounding box center [128, 314] width 13 height 13
click at [159, 350] on button "Apply" at bounding box center [166, 356] width 39 height 12
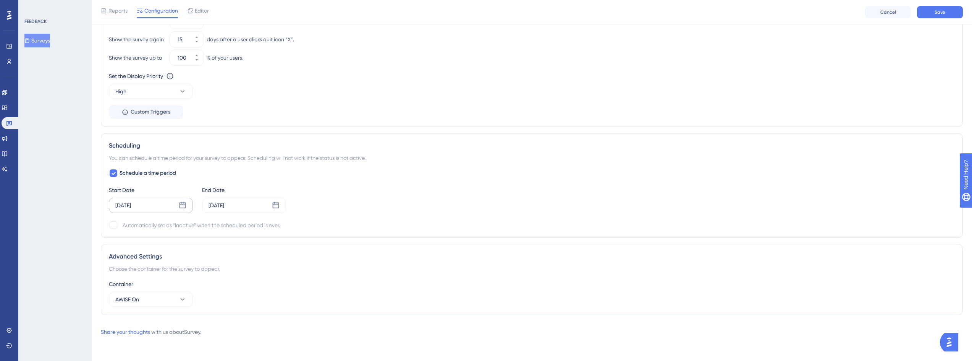
click at [426, 172] on div "Schedule a time period Start Date [DATE] End Date [DATE] Automatically set as “…" at bounding box center [532, 198] width 846 height 61
click at [114, 225] on div at bounding box center [114, 225] width 8 height 8
checkbox input "true"
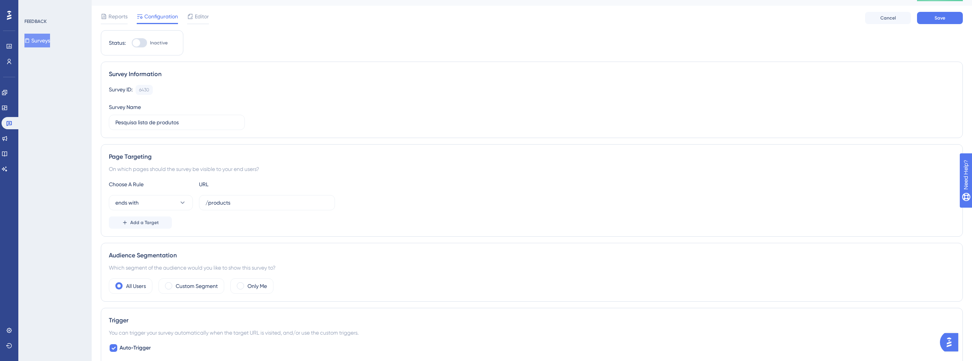
scroll to position [0, 0]
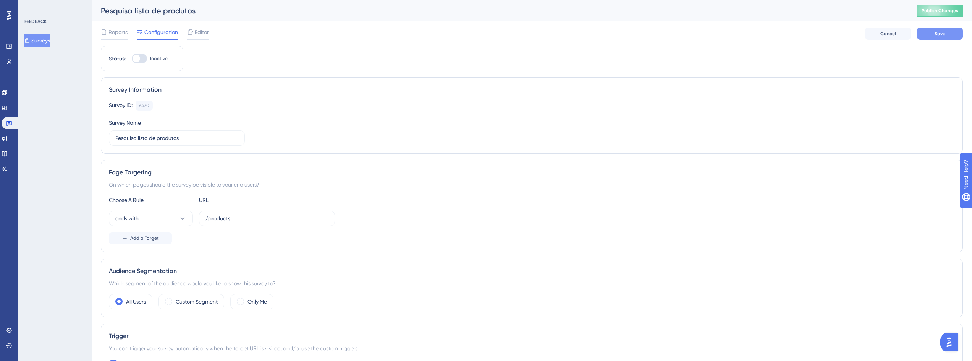
click at [950, 33] on button "Save" at bounding box center [940, 34] width 46 height 12
click at [956, 10] on span "Publish Changes" at bounding box center [940, 11] width 37 height 6
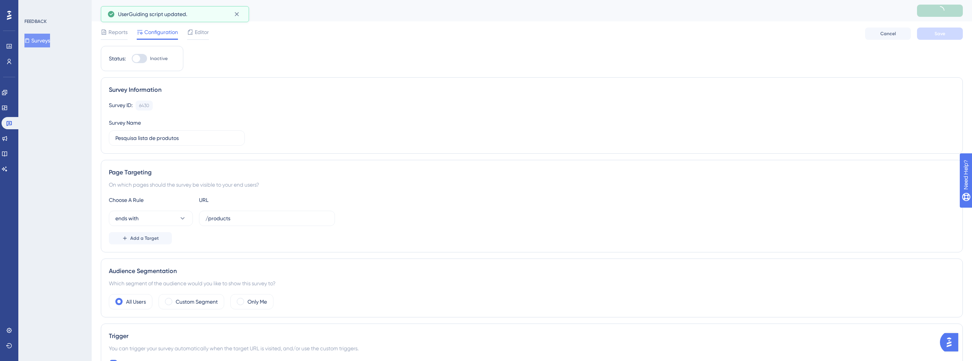
click at [146, 55] on div at bounding box center [139, 58] width 15 height 9
click at [132, 58] on input "Inactive" at bounding box center [131, 58] width 0 height 0
checkbox input "true"
click at [927, 40] on div "Reports Configuration Editor Cancel Save" at bounding box center [532, 33] width 862 height 24
click at [928, 38] on button "Save" at bounding box center [940, 34] width 46 height 12
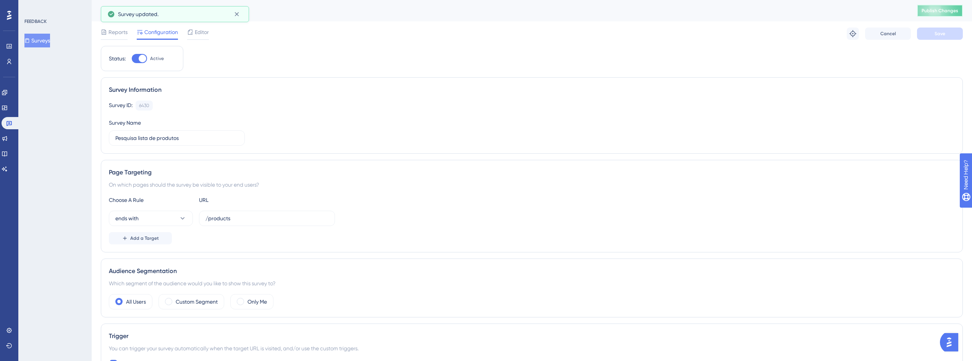
click at [938, 16] on button "Publish Changes" at bounding box center [940, 11] width 46 height 12
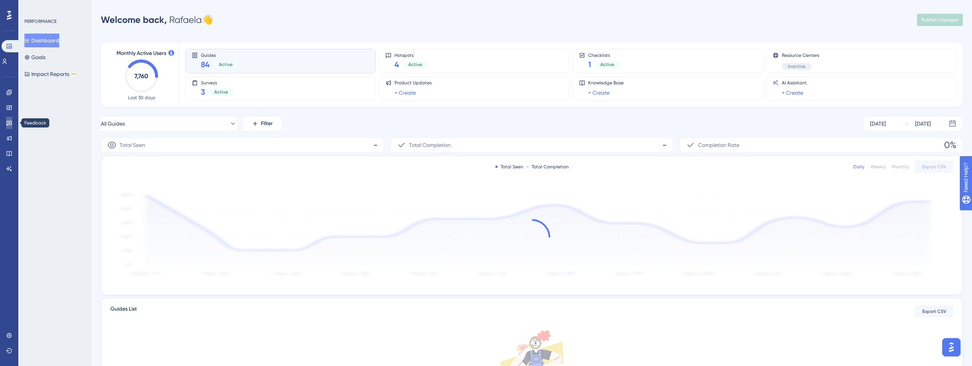
click at [11, 121] on icon at bounding box center [8, 123] width 5 height 5
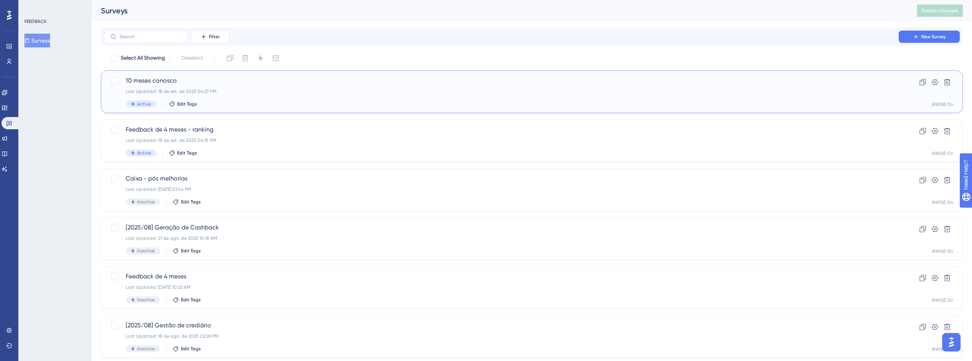
click at [158, 81] on span "10 meses conosco" at bounding box center [502, 80] width 752 height 9
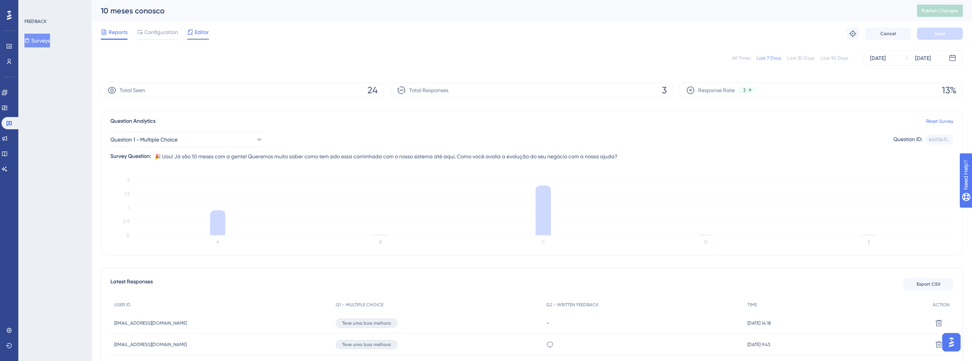
click at [198, 34] on span "Editor" at bounding box center [202, 32] width 14 height 9
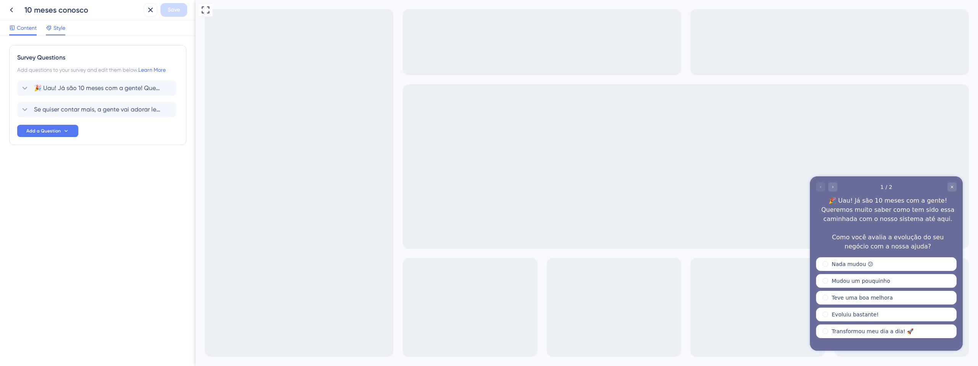
click at [56, 26] on span "Style" at bounding box center [59, 27] width 12 height 9
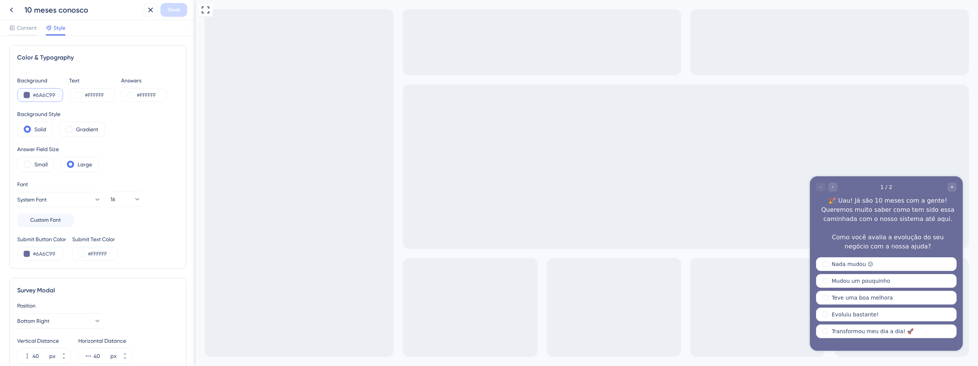
drag, startPoint x: 58, startPoint y: 97, endPoint x: 37, endPoint y: 97, distance: 20.6
click at [37, 97] on input "#6A6C99" at bounding box center [48, 95] width 31 height 9
